Goal: Task Accomplishment & Management: Manage account settings

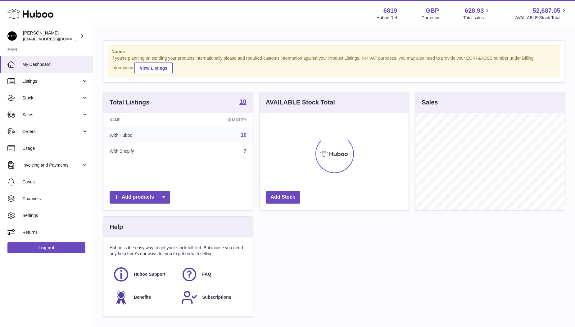
scroll to position [97, 149]
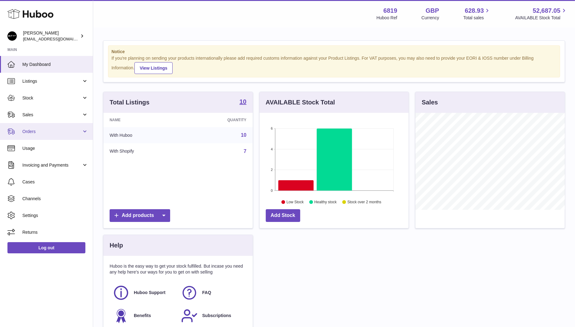
click at [34, 134] on span "Orders" at bounding box center [51, 132] width 59 height 6
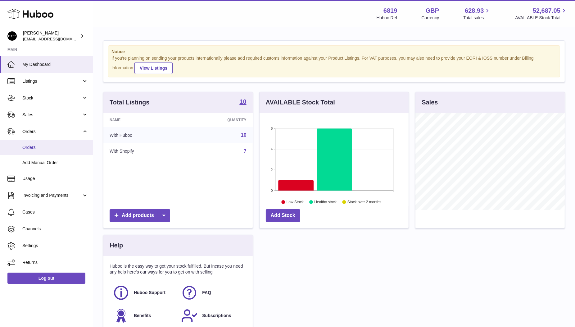
click at [36, 144] on link "Orders" at bounding box center [46, 147] width 93 height 15
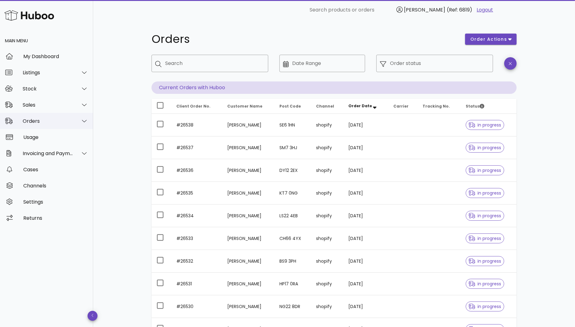
click at [33, 121] on div "Orders" at bounding box center [48, 121] width 51 height 6
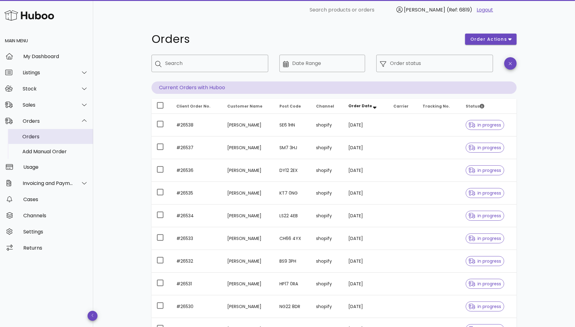
click at [32, 138] on div "Orders" at bounding box center [55, 137] width 66 height 6
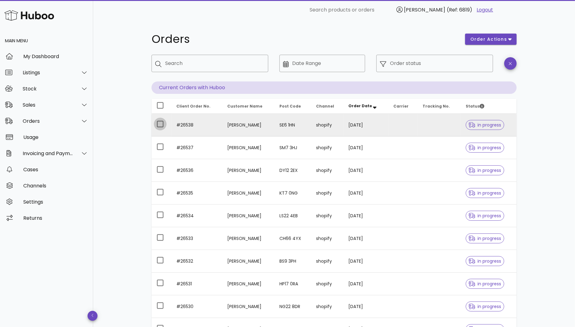
click at [160, 124] on div at bounding box center [160, 124] width 11 height 11
click at [500, 38] on span "order actions" at bounding box center [488, 39] width 37 height 7
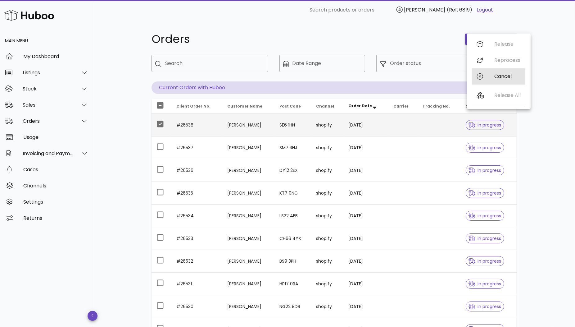
click at [503, 76] on div "Cancel" at bounding box center [508, 76] width 26 height 6
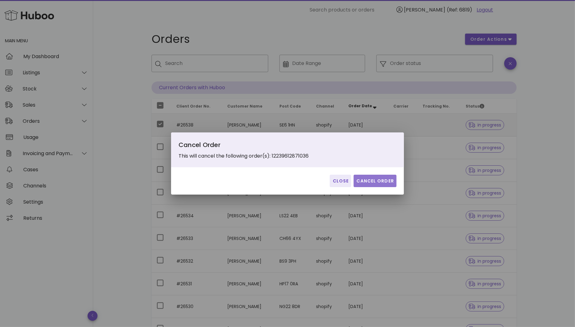
click at [378, 181] on span "Cancel Order" at bounding box center [375, 181] width 38 height 7
